Goal: Task Accomplishment & Management: Manage account settings

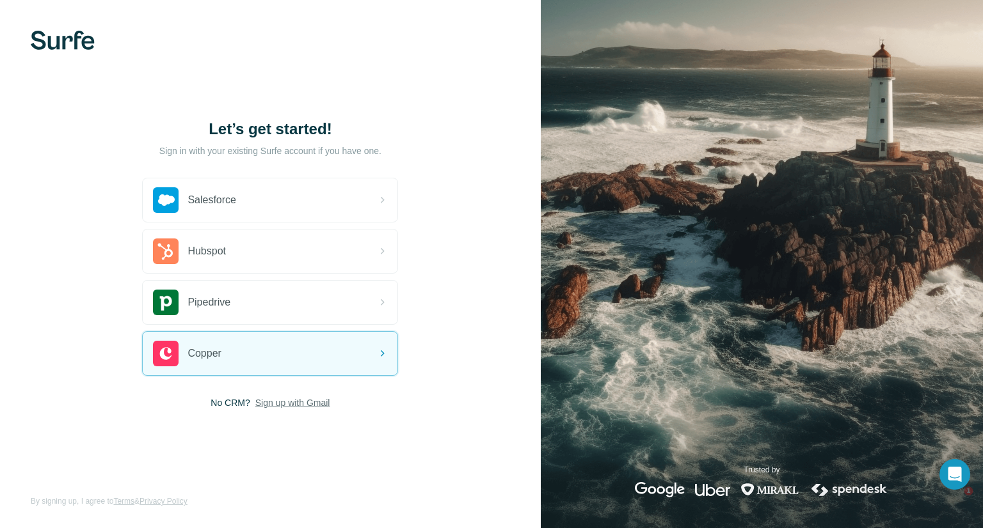
click at [278, 399] on span "Sign up with Gmail" at bounding box center [292, 403] width 75 height 13
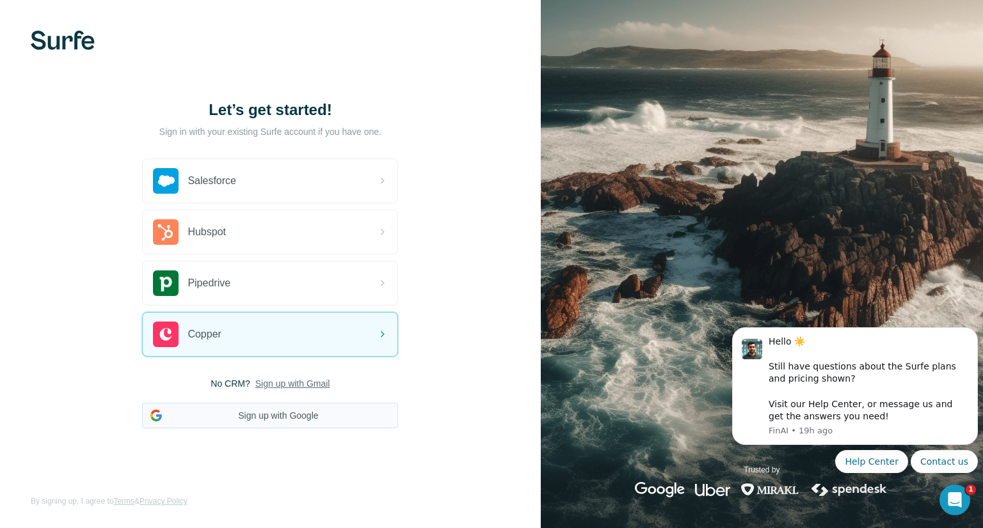
click at [280, 414] on button "Sign up with Google" at bounding box center [270, 416] width 256 height 26
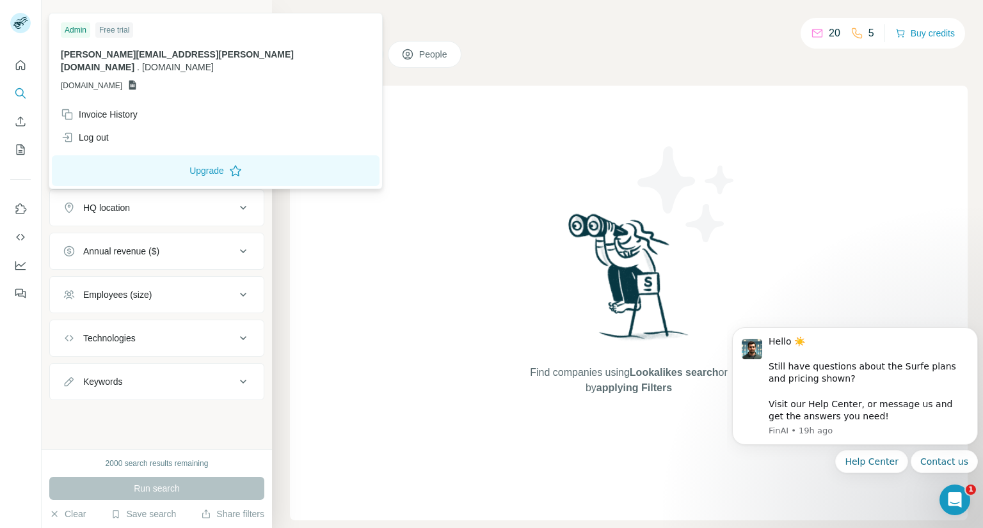
click at [21, 17] on rect at bounding box center [20, 23] width 20 height 20
click at [20, 261] on icon "Dashboard" at bounding box center [20, 265] width 13 height 13
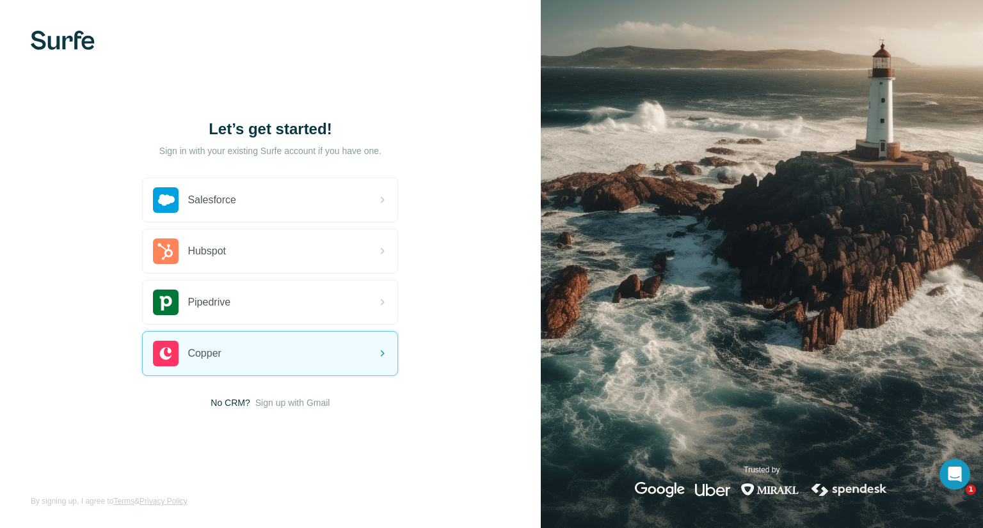
click at [281, 404] on span "Sign up with Gmail" at bounding box center [292, 403] width 75 height 13
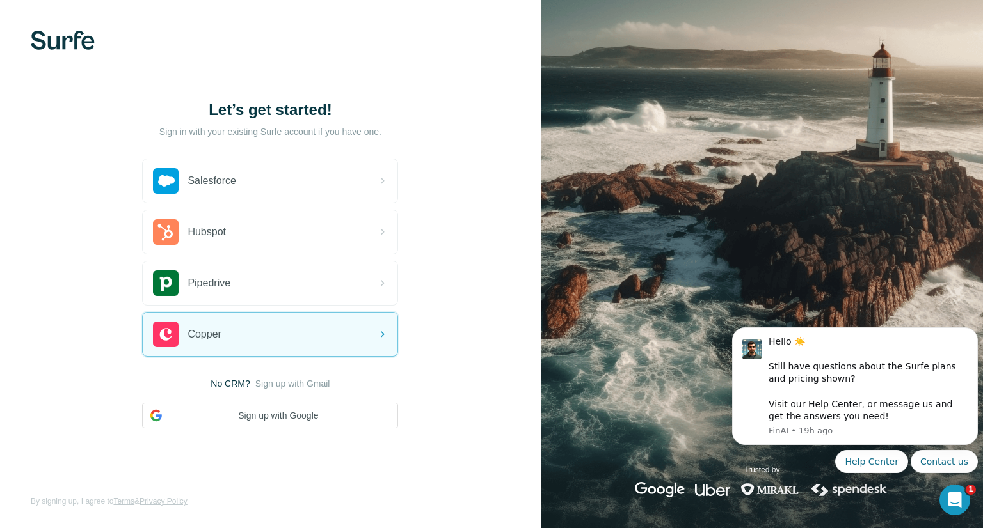
click at [241, 383] on span "No CRM?" at bounding box center [229, 383] width 39 height 13
click at [288, 383] on span "Sign up with Gmail" at bounding box center [292, 383] width 75 height 13
click at [273, 345] on div "Copper" at bounding box center [270, 334] width 255 height 43
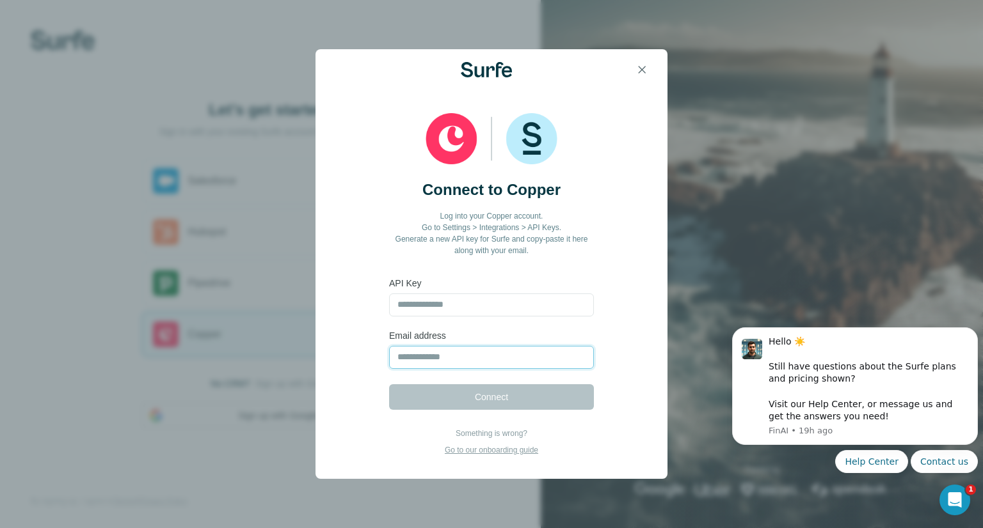
click at [447, 368] on input "email" at bounding box center [491, 357] width 205 height 23
type input "**********"
click at [427, 307] on input "text" at bounding box center [491, 305] width 205 height 23
paste input "**********"
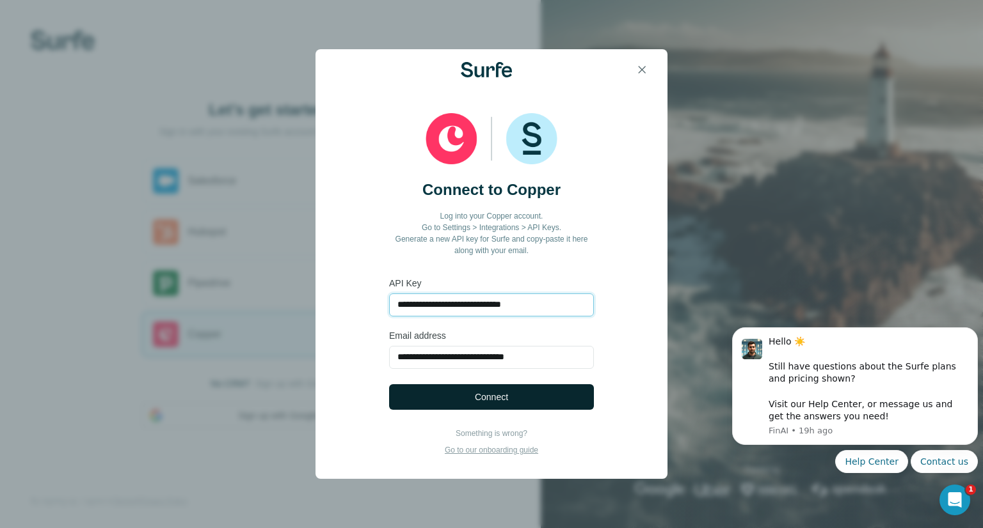
type input "**********"
click at [455, 406] on button "Connect" at bounding box center [491, 397] width 205 height 26
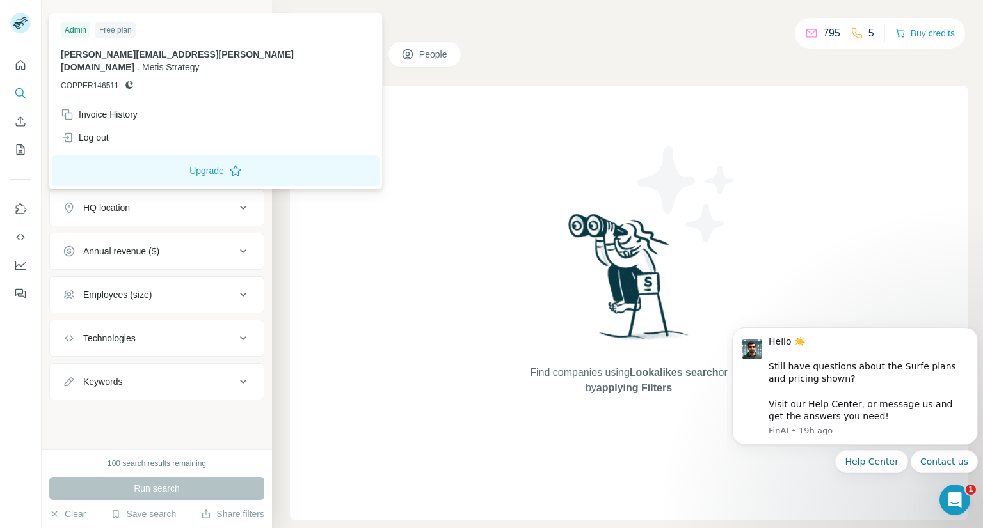
click at [20, 26] on img at bounding box center [20, 23] width 20 height 20
click at [102, 108] on div "Invoice History" at bounding box center [99, 114] width 77 height 13
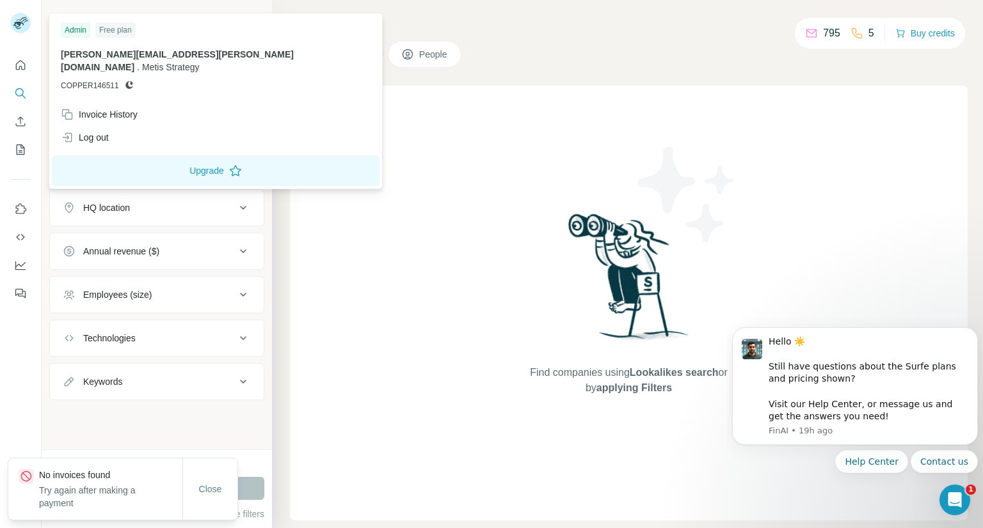
click at [23, 351] on div at bounding box center [21, 264] width 42 height 528
click at [19, 17] on img at bounding box center [20, 23] width 20 height 20
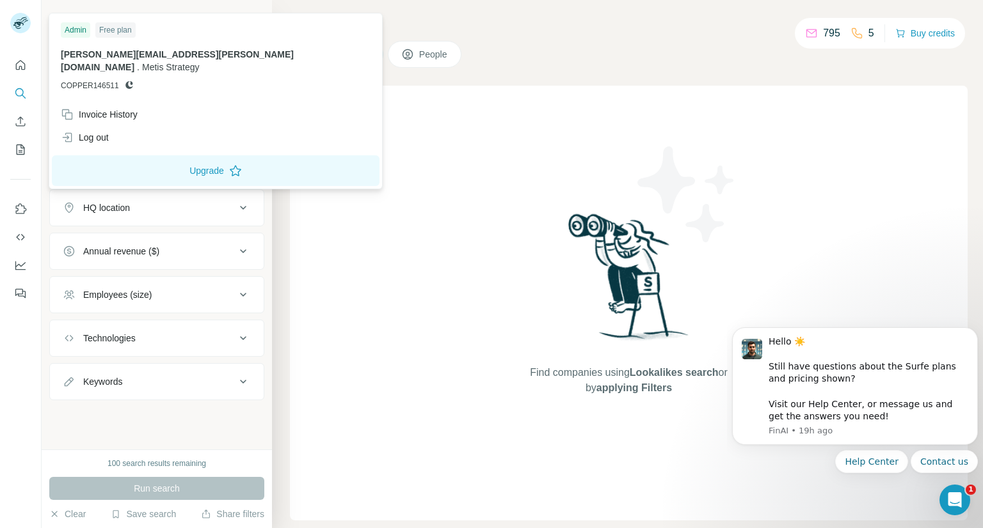
click at [74, 32] on div "Admin" at bounding box center [75, 29] width 29 height 15
click at [23, 267] on icon "Dashboard" at bounding box center [20, 265] width 13 height 13
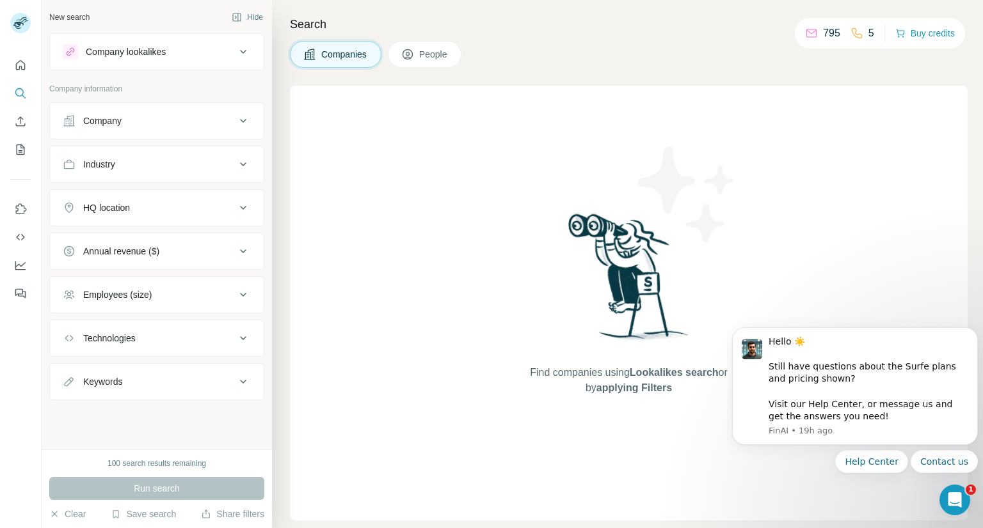
click at [413, 51] on button "People" at bounding box center [425, 54] width 74 height 27
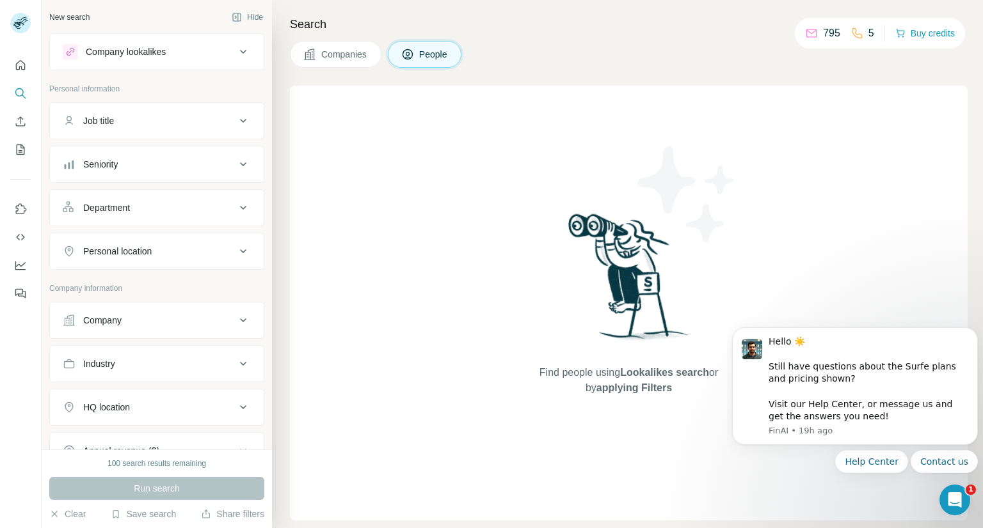
click at [413, 51] on button "People" at bounding box center [425, 54] width 74 height 27
click at [243, 19] on button "Hide" at bounding box center [247, 17] width 49 height 19
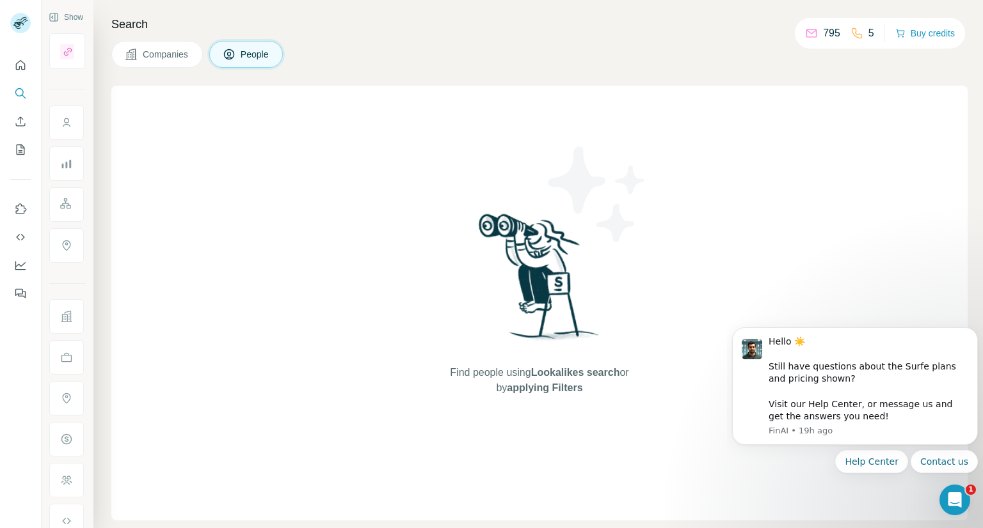
click at [819, 29] on div "795" at bounding box center [822, 33] width 35 height 15
click at [813, 35] on icon at bounding box center [811, 33] width 13 height 13
click at [812, 35] on icon at bounding box center [811, 33] width 13 height 13
click at [974, 332] on icon "Dismiss notification" at bounding box center [973, 331] width 4 height 4
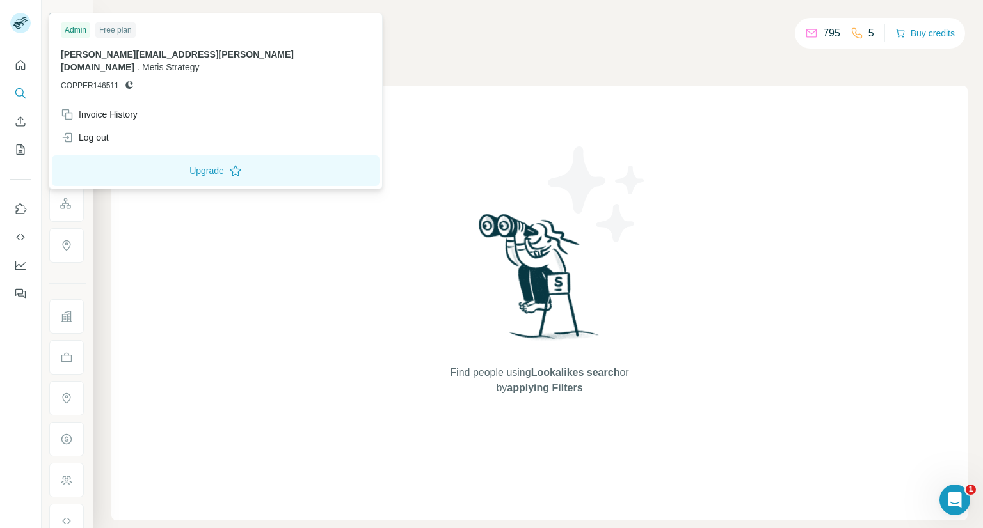
click at [22, 27] on img at bounding box center [20, 23] width 20 height 20
click at [199, 62] on span "Metis Strategy" at bounding box center [170, 67] width 57 height 10
drag, startPoint x: 93, startPoint y: 76, endPoint x: 92, endPoint y: 70, distance: 6.4
click at [92, 80] on span "COPPER146511" at bounding box center [90, 86] width 58 height 12
click at [118, 80] on p "COPPER146511" at bounding box center [216, 86] width 310 height 12
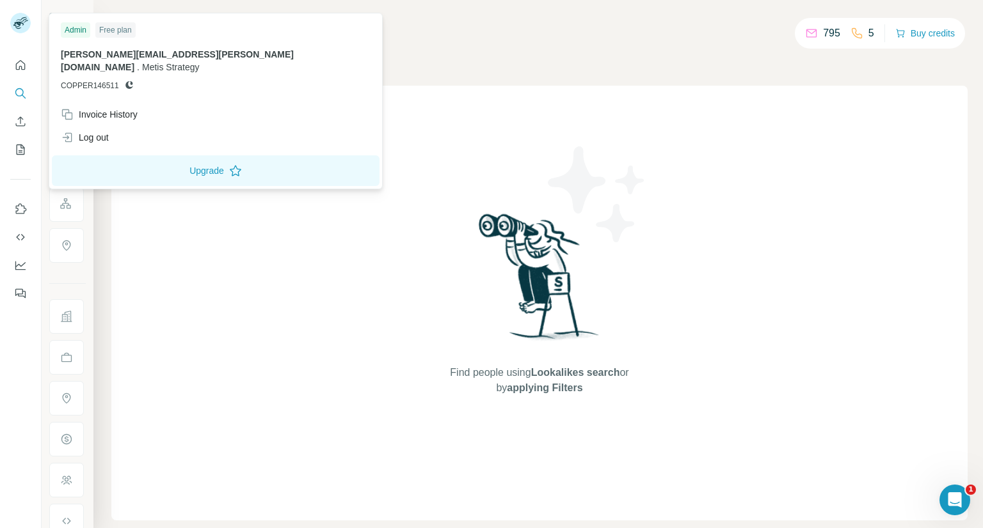
click at [130, 80] on p "COPPER146511" at bounding box center [216, 86] width 310 height 12
click at [124, 80] on icon at bounding box center [129, 85] width 10 height 10
click at [107, 108] on div "Invoice History" at bounding box center [99, 114] width 77 height 13
